Goal: Navigation & Orientation: Find specific page/section

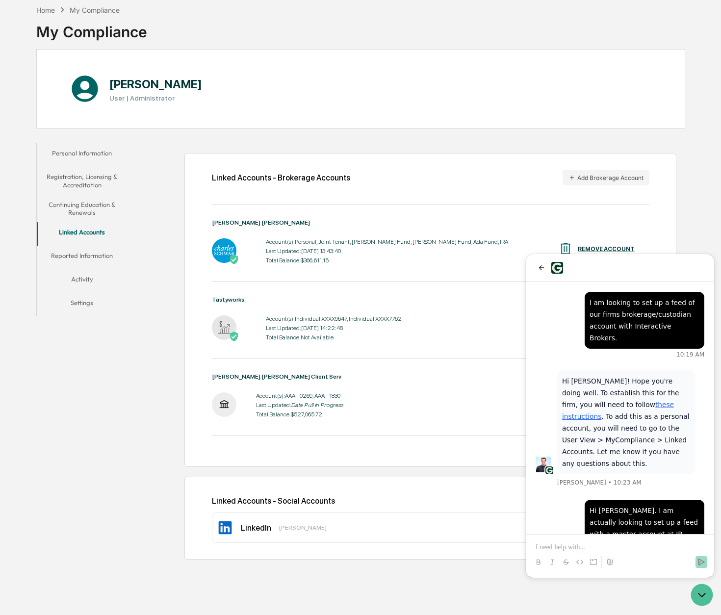
scroll to position [89, 0]
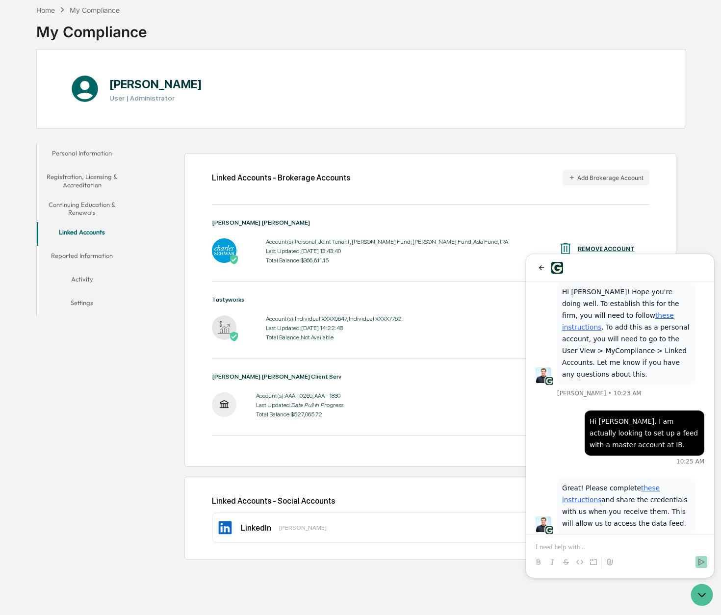
click at [633, 541] on div at bounding box center [620, 553] width 181 height 37
click at [632, 552] on p at bounding box center [620, 548] width 169 height 10
click at [631, 552] on p at bounding box center [620, 548] width 169 height 10
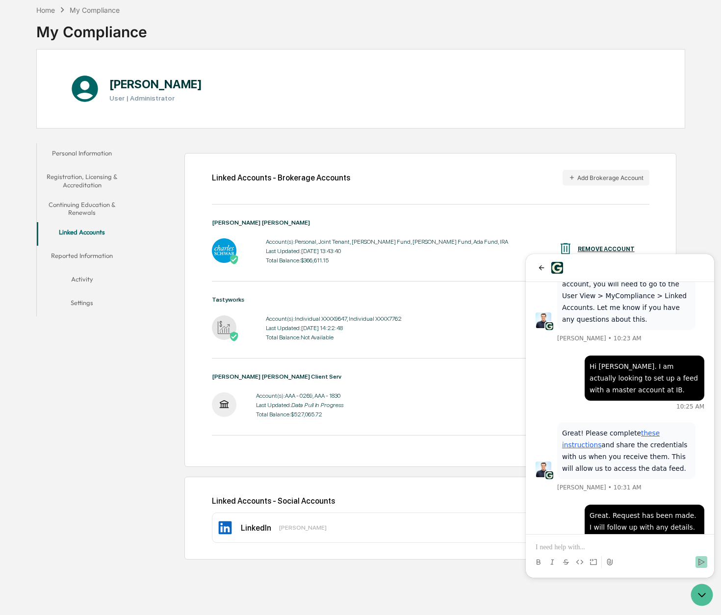
click at [535, 269] on div at bounding box center [620, 268] width 188 height 28
click at [540, 269] on icon "back" at bounding box center [542, 268] width 8 height 8
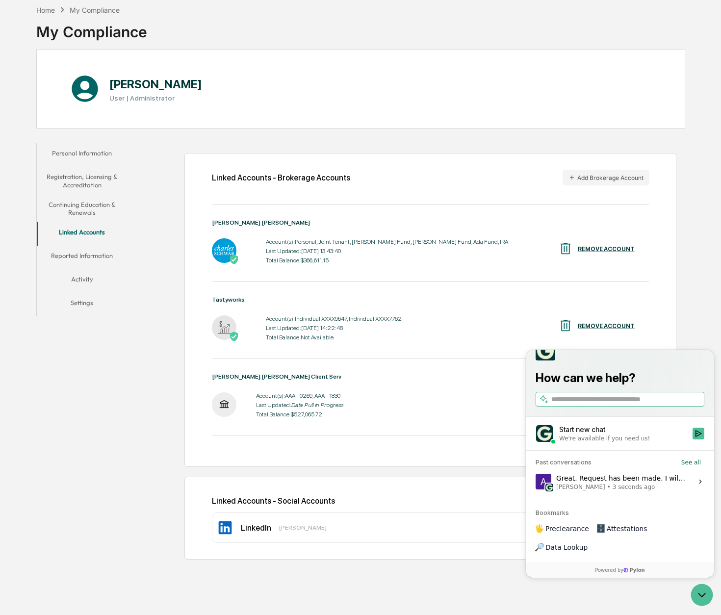
click at [493, 585] on div "Home My Compliance My Compliance Adam Parmer User | Administrator Personal Info…" at bounding box center [361, 307] width 679 height 615
click at [709, 596] on icon "Open customer support" at bounding box center [702, 595] width 25 height 25
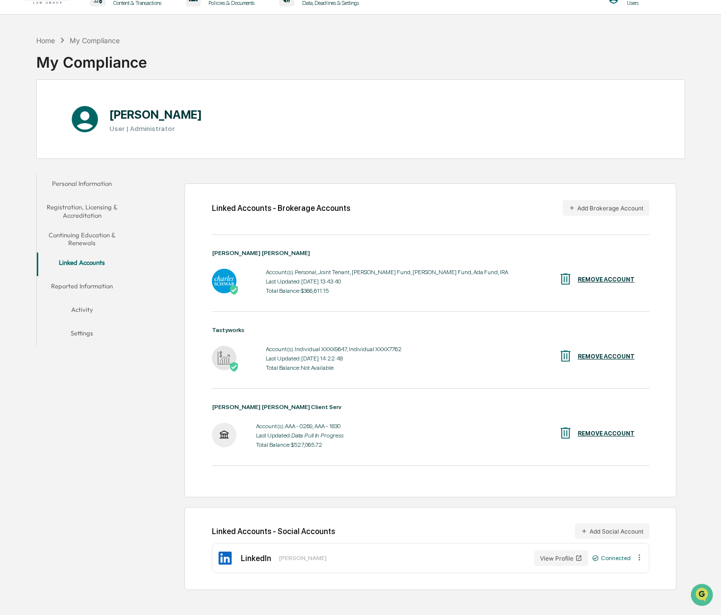
scroll to position [0, 0]
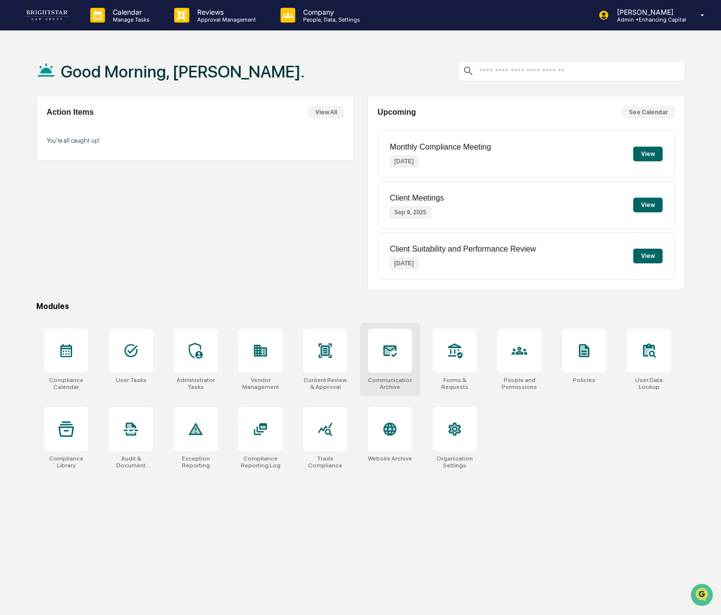
click at [378, 379] on div "Communications Archive" at bounding box center [390, 384] width 44 height 14
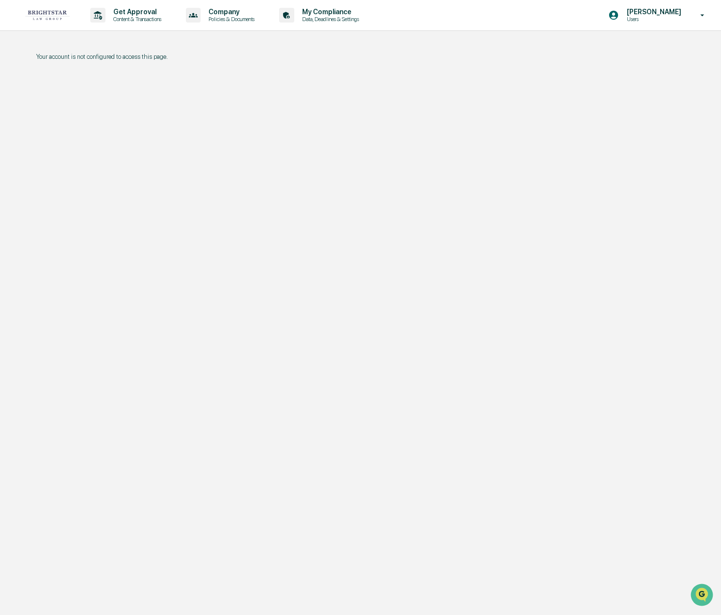
drag, startPoint x: 31, startPoint y: 244, endPoint x: 39, endPoint y: 242, distance: 8.1
click at [31, 244] on div "Your account is not configured to access this page." at bounding box center [361, 354] width 679 height 615
click at [665, 11] on p "[PERSON_NAME]" at bounding box center [652, 12] width 67 height 8
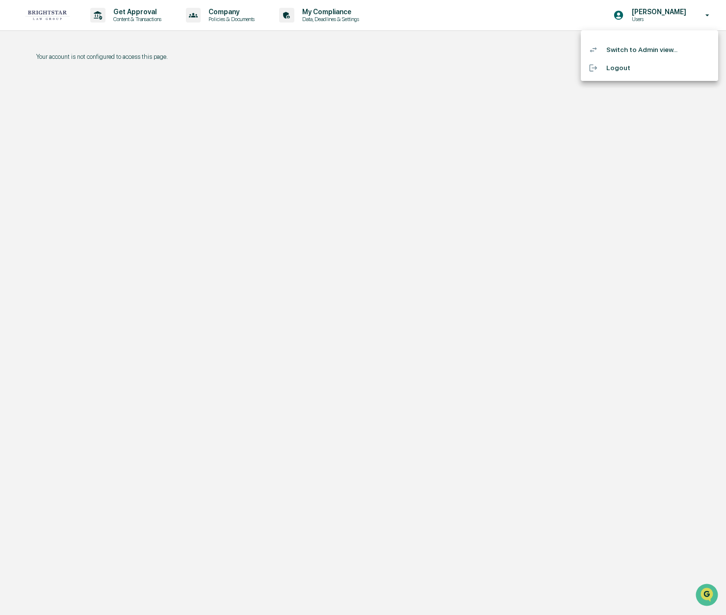
click at [649, 52] on li "Switch to Admin view..." at bounding box center [649, 50] width 137 height 18
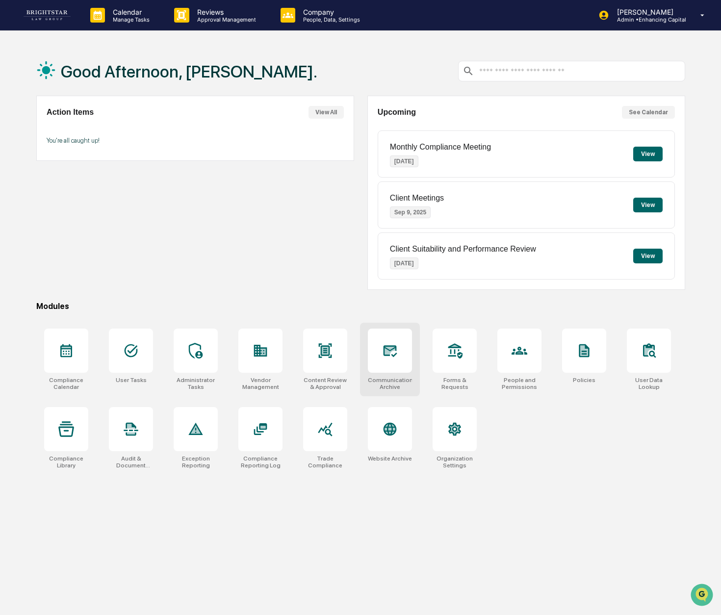
click at [393, 360] on div at bounding box center [390, 351] width 44 height 44
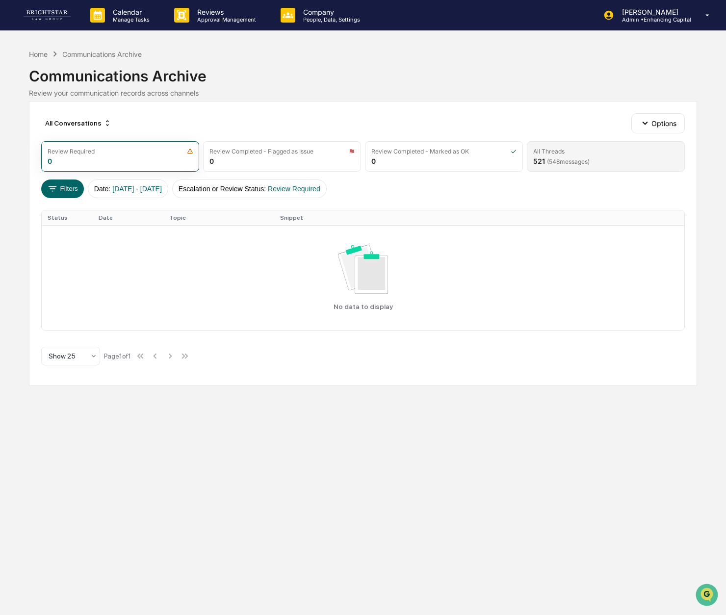
click at [545, 158] on div "521 ( 548 messages)" at bounding box center [561, 161] width 56 height 8
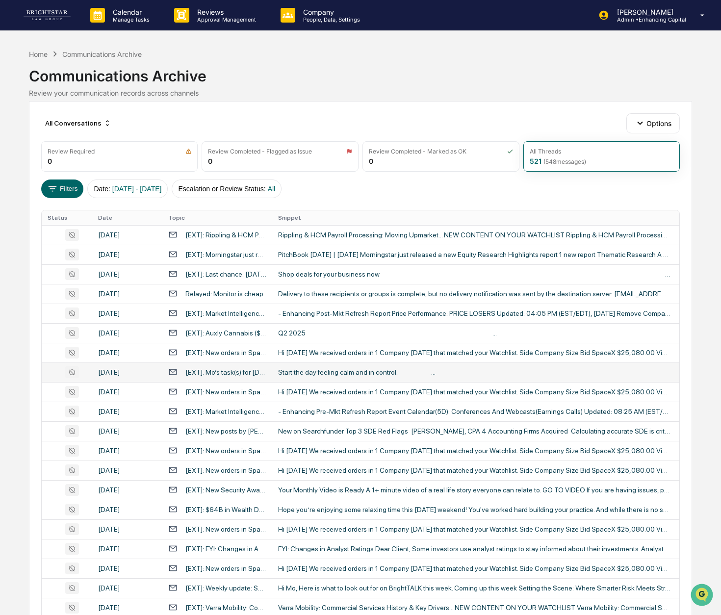
click at [254, 370] on div "[EXT]: Mo’s task(s) for Sep 1 2025 → 1 due, 2 overdue" at bounding box center [225, 373] width 81 height 8
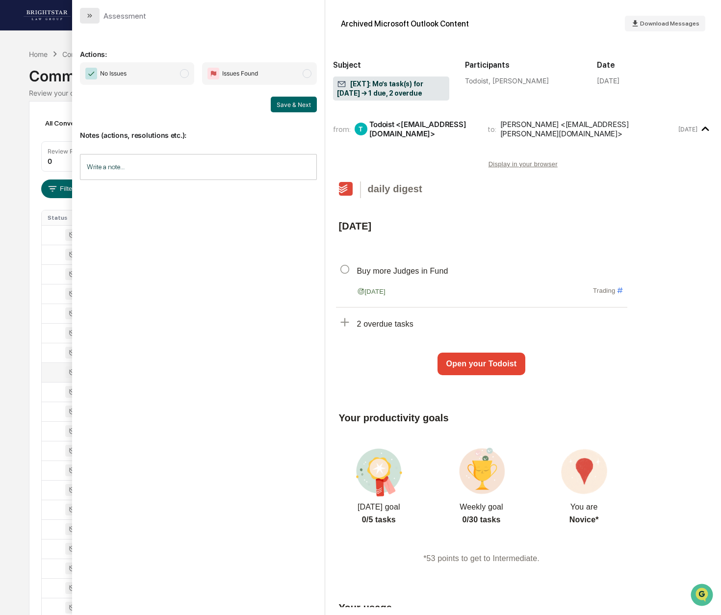
click at [93, 14] on icon "modal" at bounding box center [90, 16] width 8 height 8
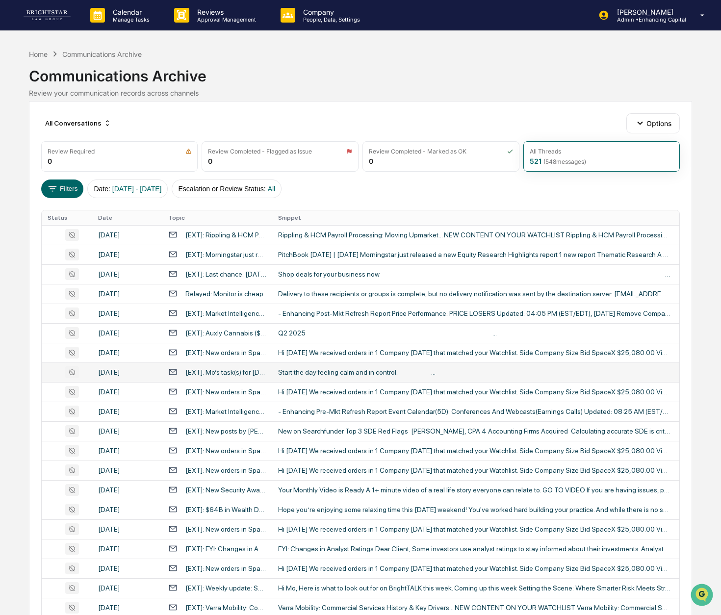
click at [299, 96] on div "Review your communication records across channels" at bounding box center [360, 93] width 663 height 8
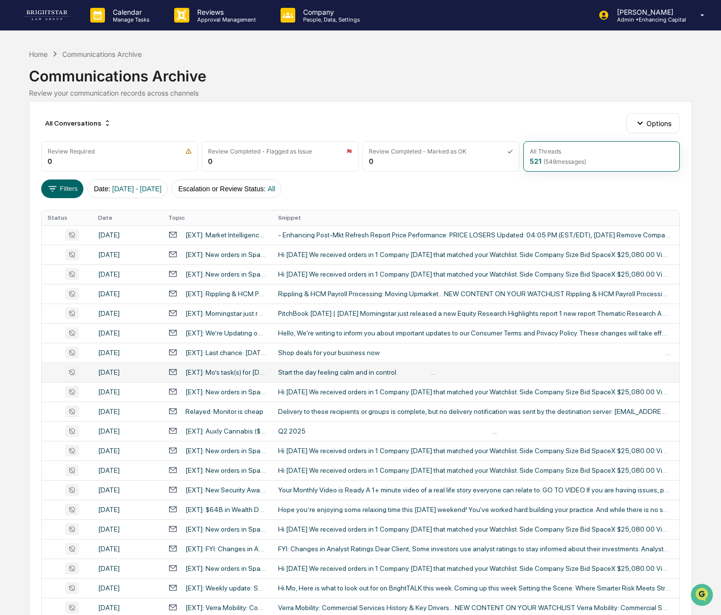
click at [365, 197] on div "Filters Date : 01/01/2024 - 12/31/2025 Escalation or Review Status : All" at bounding box center [360, 189] width 639 height 19
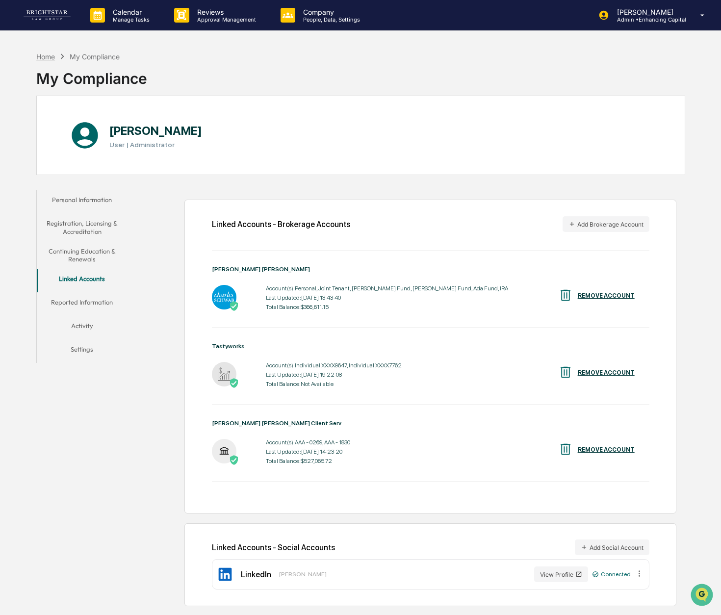
click at [50, 56] on div "Home" at bounding box center [45, 57] width 19 height 8
